Goal: Transaction & Acquisition: Subscribe to service/newsletter

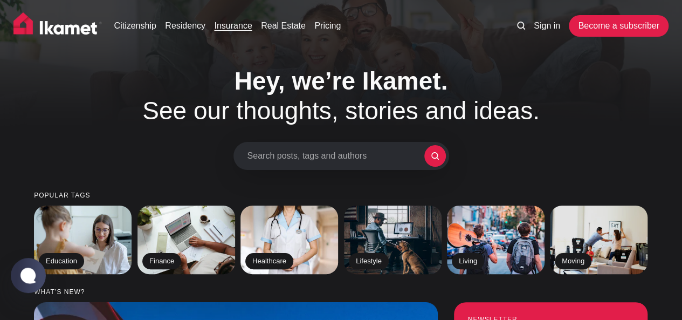
click at [235, 22] on link "Insurance" at bounding box center [233, 25] width 38 height 13
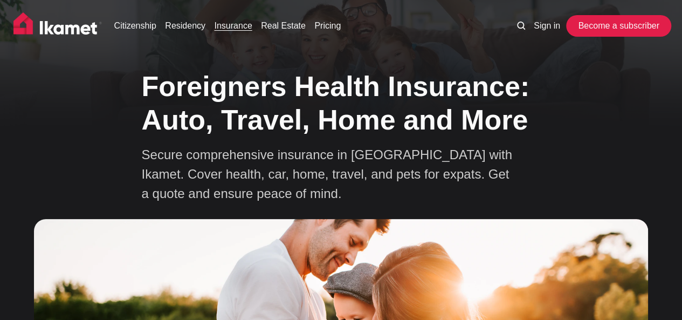
click at [616, 24] on link "Become a subscriber" at bounding box center [617, 26] width 99 height 22
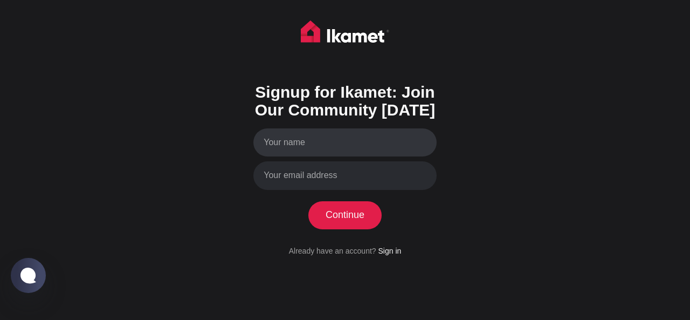
click at [279, 144] on input "Your name" at bounding box center [344, 142] width 183 height 29
type input "Ф"
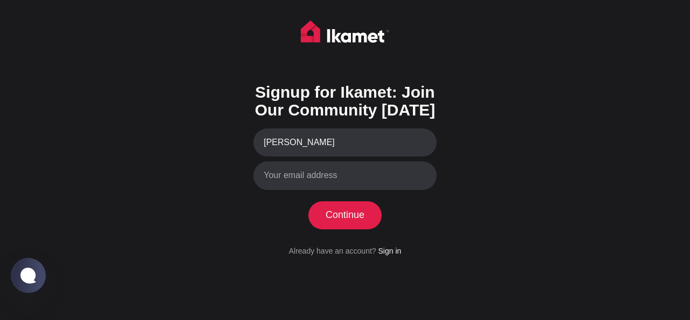
type input "Anna"
click at [299, 179] on input "Your email address" at bounding box center [344, 175] width 183 height 29
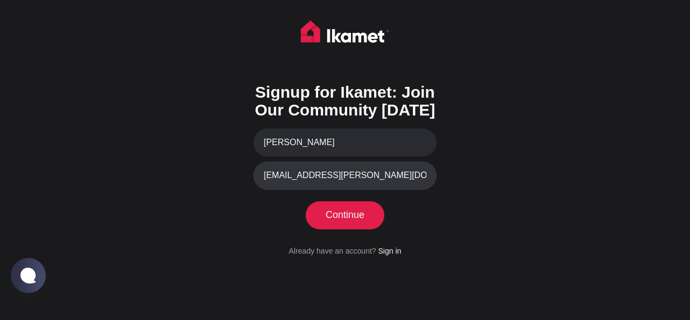
type input "saiko.anna@gmail.com"
click at [338, 211] on button "Continue" at bounding box center [345, 215] width 74 height 28
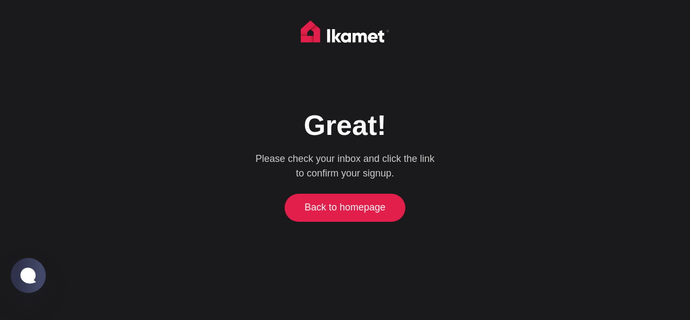
click at [351, 211] on link "Back to homepage" at bounding box center [345, 207] width 116 height 28
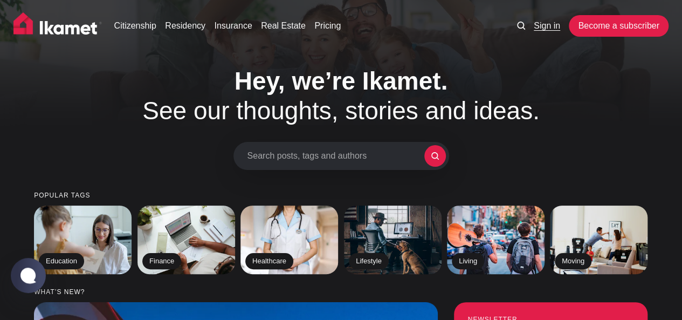
click at [545, 25] on link "Sign in" at bounding box center [546, 25] width 26 height 13
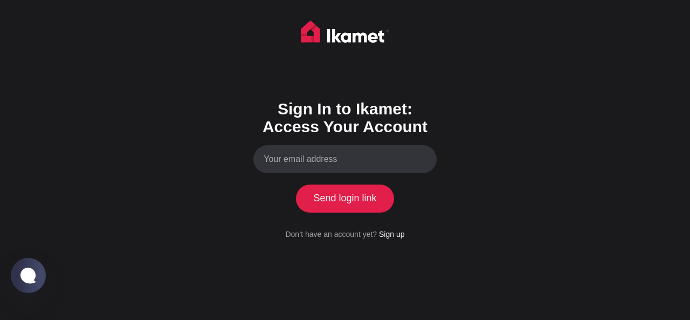
click at [365, 159] on input "Your email address" at bounding box center [344, 159] width 183 height 29
type input "[EMAIL_ADDRESS][PERSON_NAME][DOMAIN_NAME]"
